Goal: Information Seeking & Learning: Learn about a topic

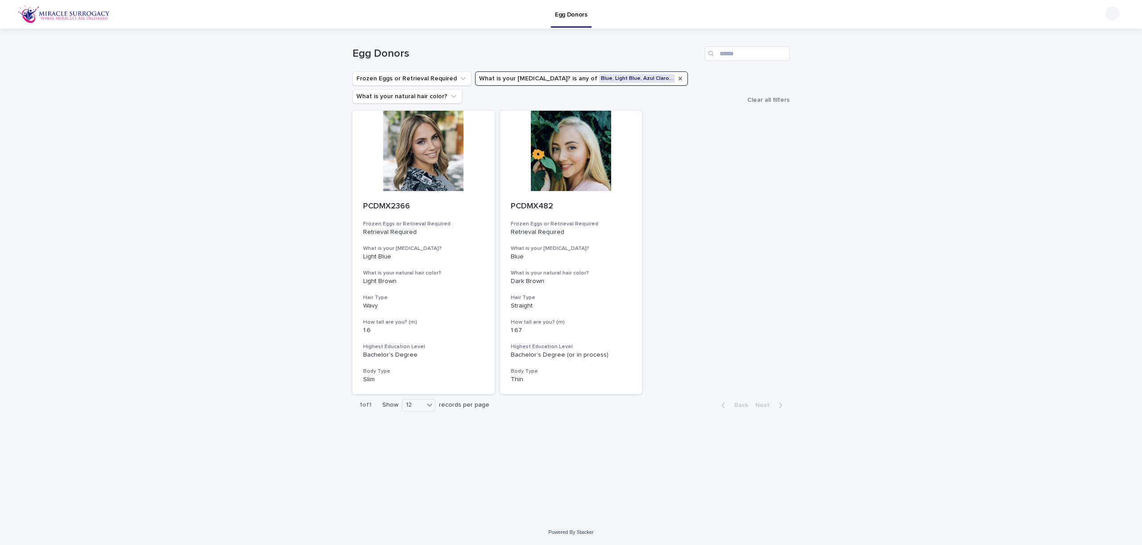
click at [677, 79] on icon "What is your eye color?" at bounding box center [680, 78] width 7 height 7
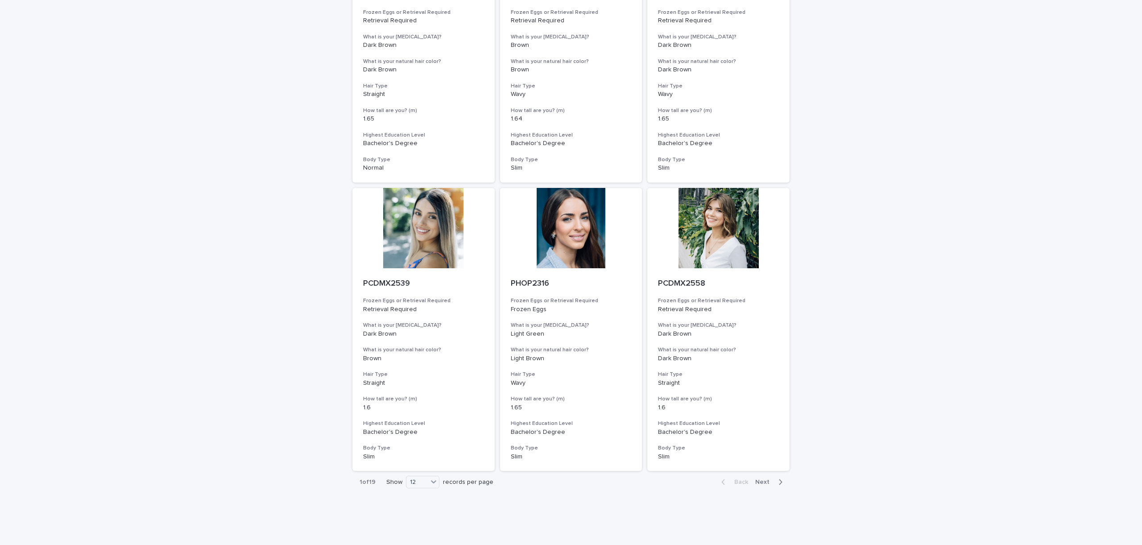
scroll to position [789, 0]
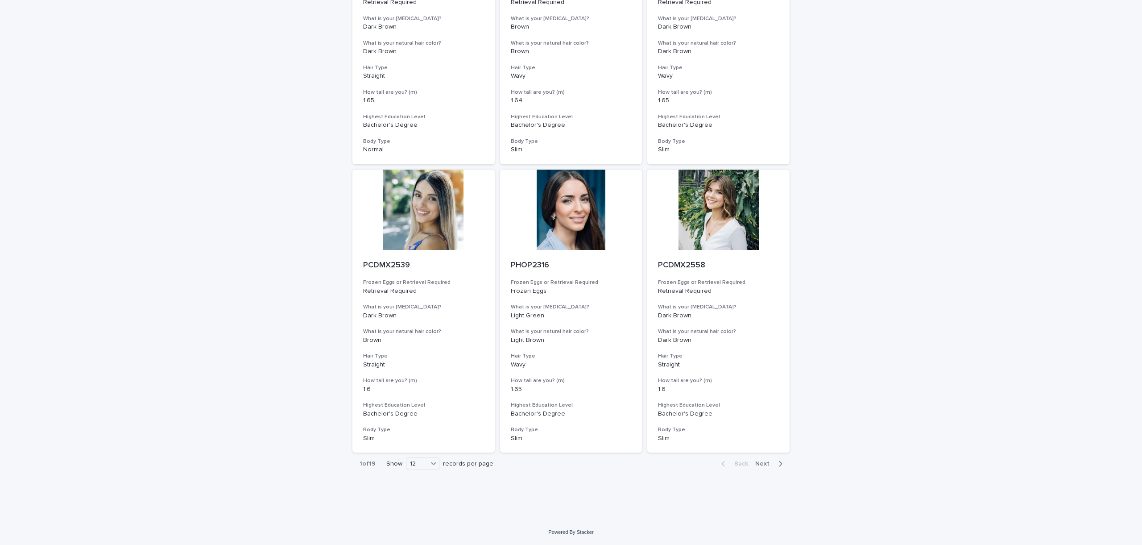
click at [416, 470] on div "1 of 19 Show 12 records per page" at bounding box center [426, 464] width 148 height 22
click at [419, 462] on div "12" at bounding box center [416, 463] width 21 height 9
click at [421, 492] on div "36" at bounding box center [423, 497] width 33 height 11
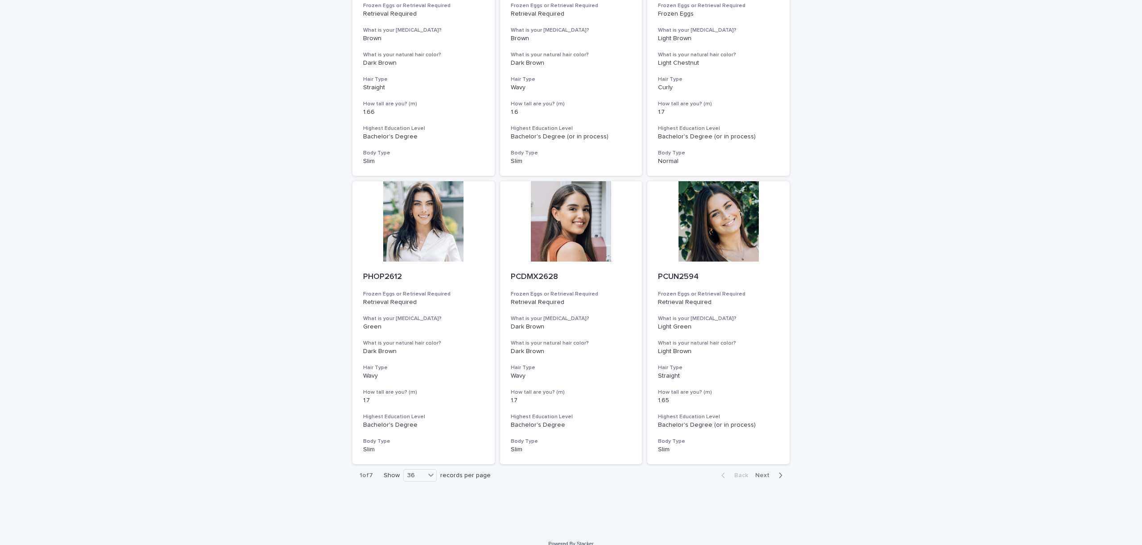
scroll to position [3092, 0]
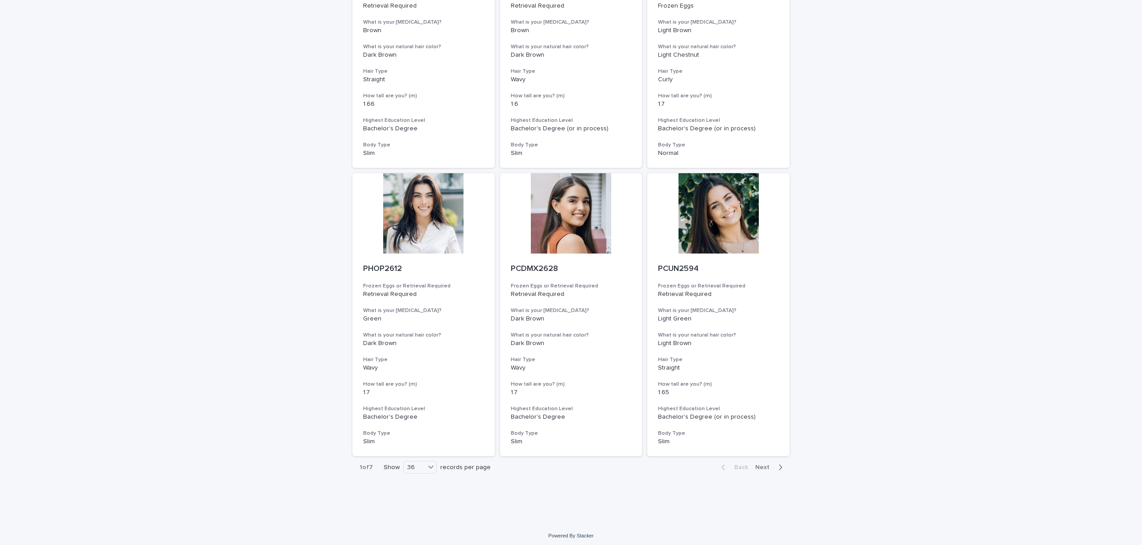
click at [765, 466] on span "Next" at bounding box center [765, 467] width 20 height 6
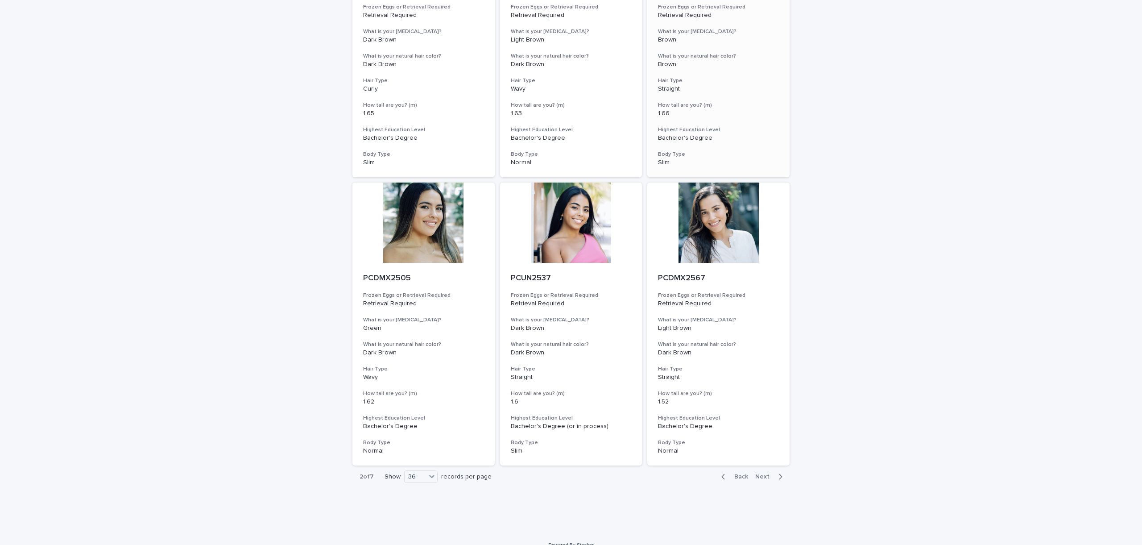
scroll to position [3096, 0]
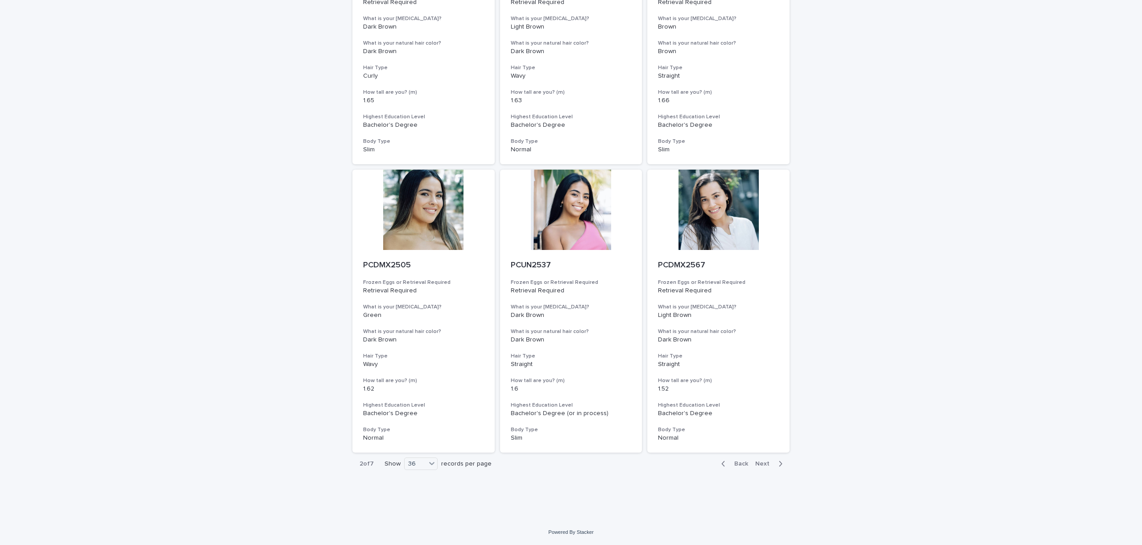
click at [758, 460] on span "Next" at bounding box center [765, 463] width 20 height 6
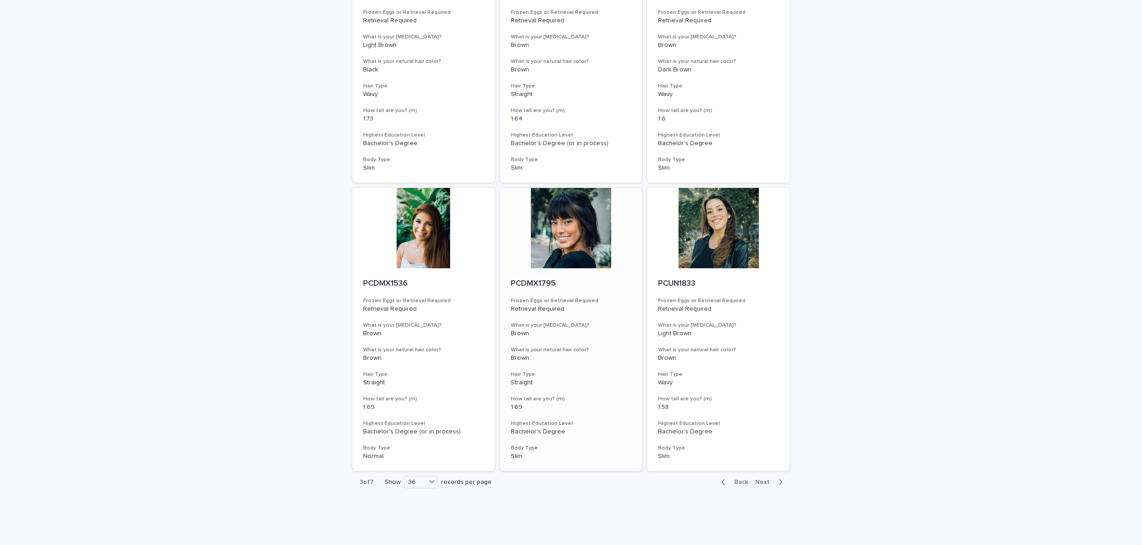
scroll to position [3096, 0]
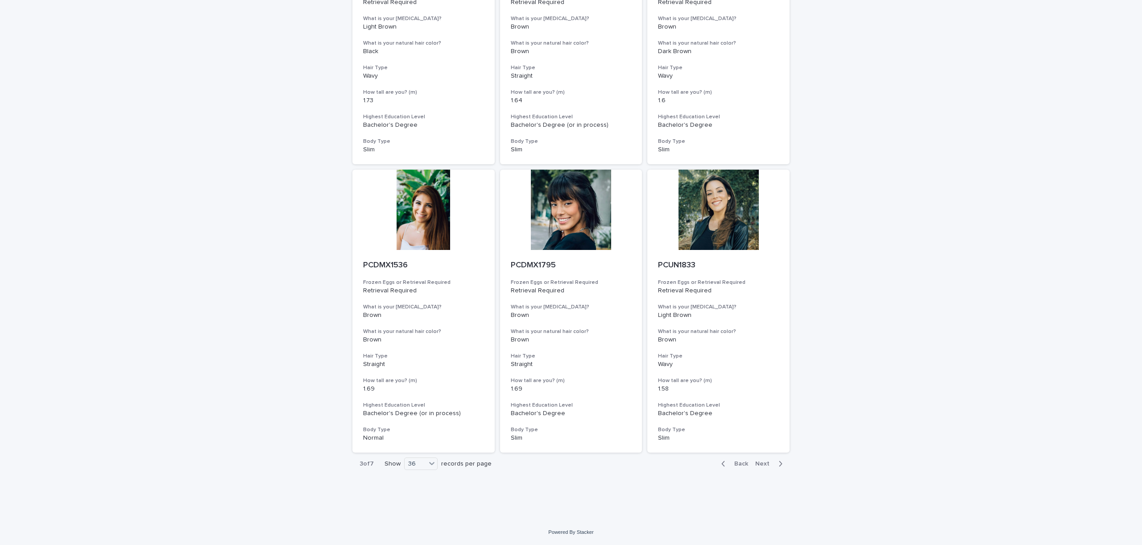
click at [761, 465] on span "Next" at bounding box center [765, 463] width 20 height 6
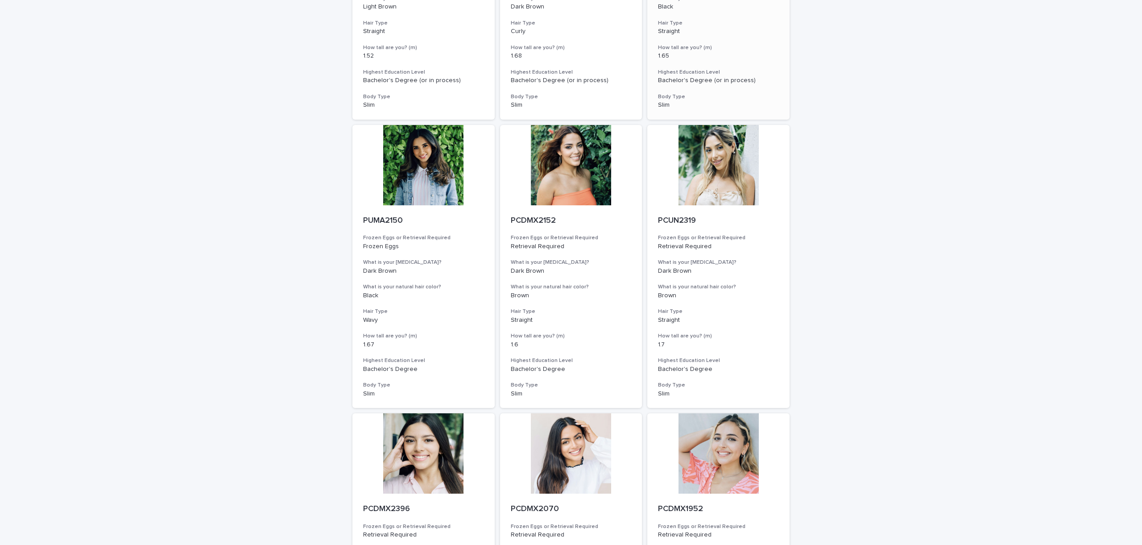
scroll to position [3096, 0]
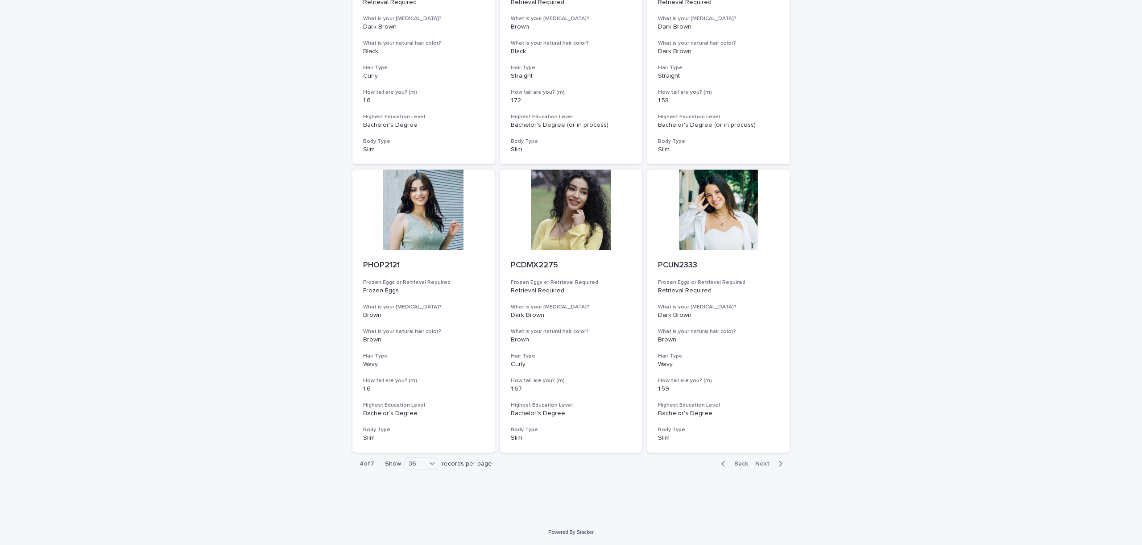
click at [763, 462] on span "Next" at bounding box center [765, 463] width 20 height 6
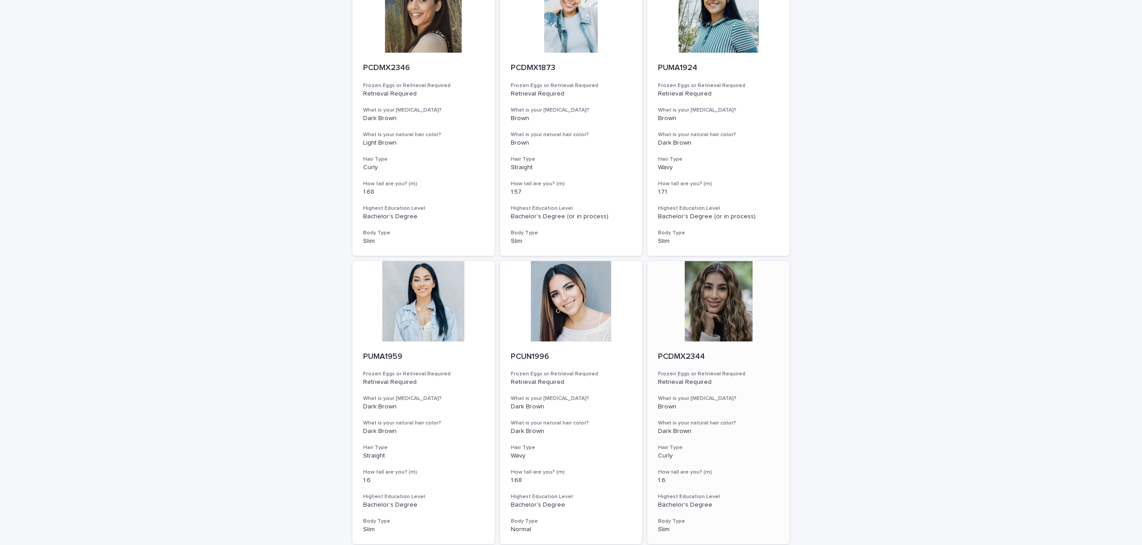
scroll to position [3096, 0]
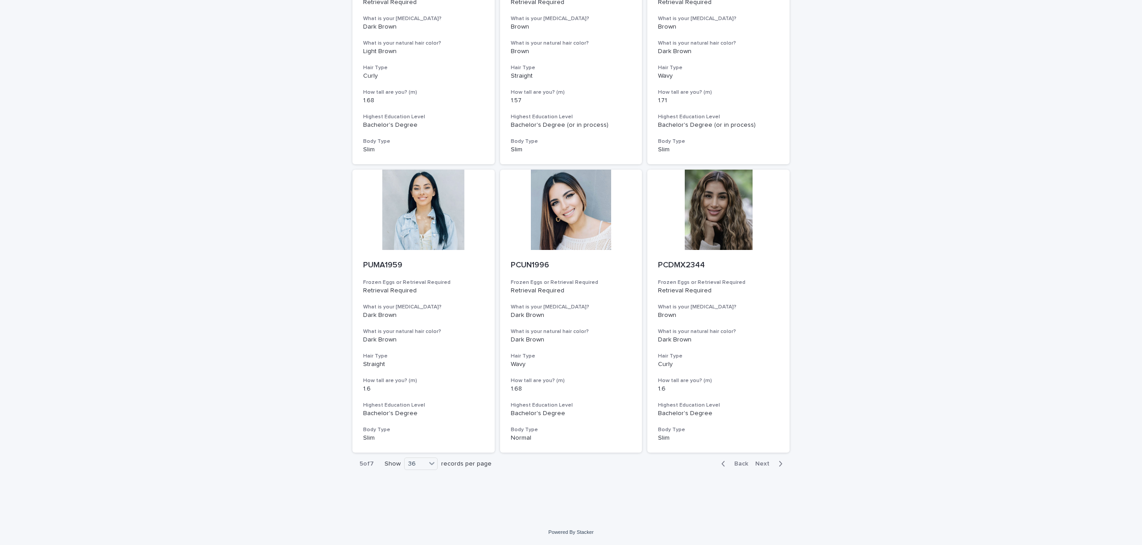
click at [780, 461] on icon "button" at bounding box center [780, 463] width 3 height 5
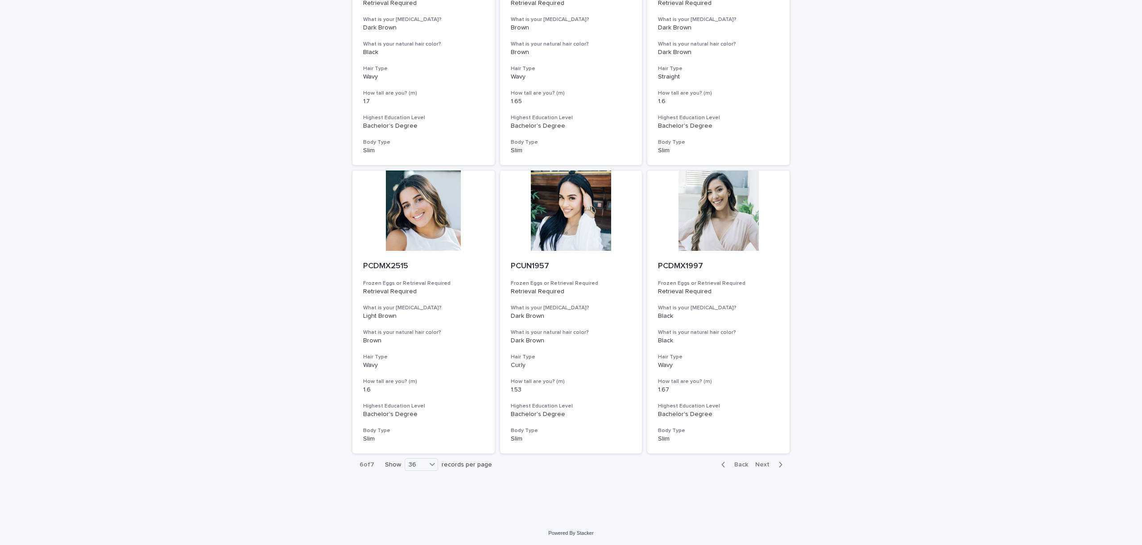
scroll to position [3096, 0]
click at [767, 462] on span "Next" at bounding box center [765, 463] width 20 height 6
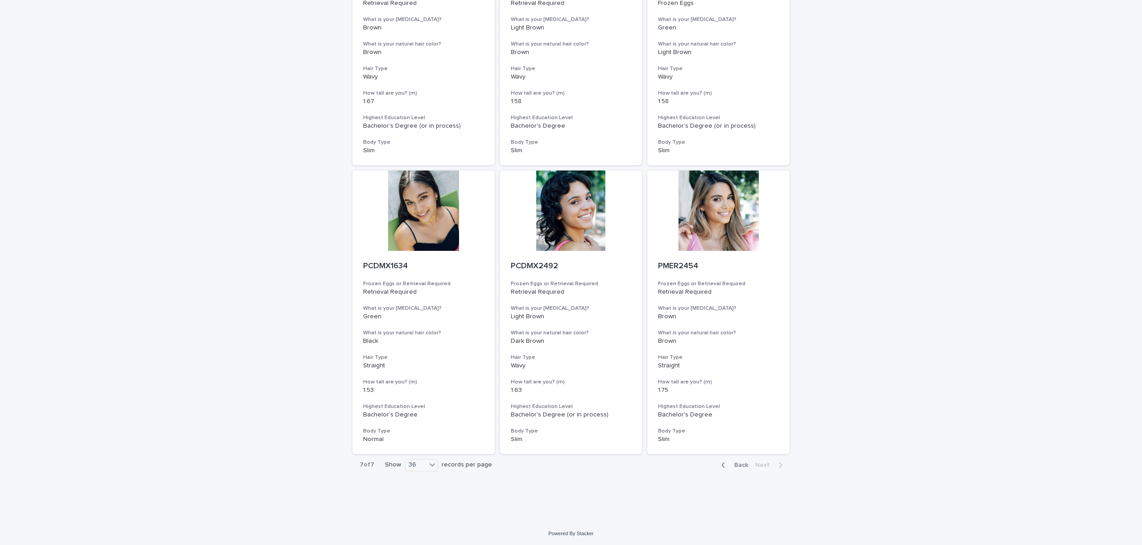
scroll to position [500, 0]
